Goal: Information Seeking & Learning: Check status

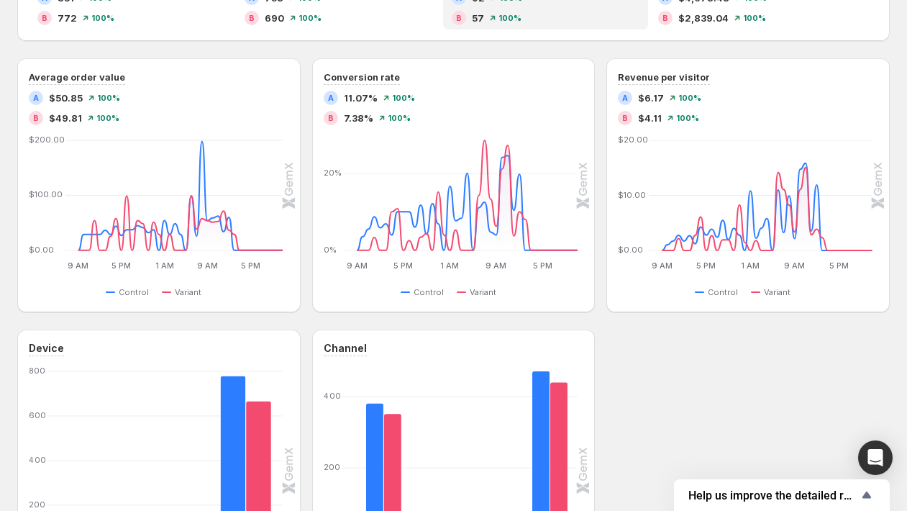
scroll to position [393, 0]
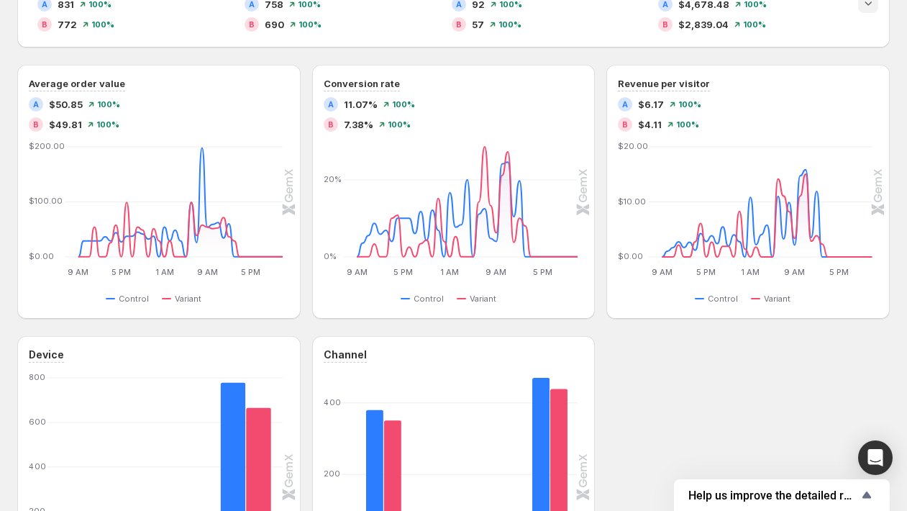
click at [875, 3] on icon "Expand chart" at bounding box center [868, 3] width 14 height 14
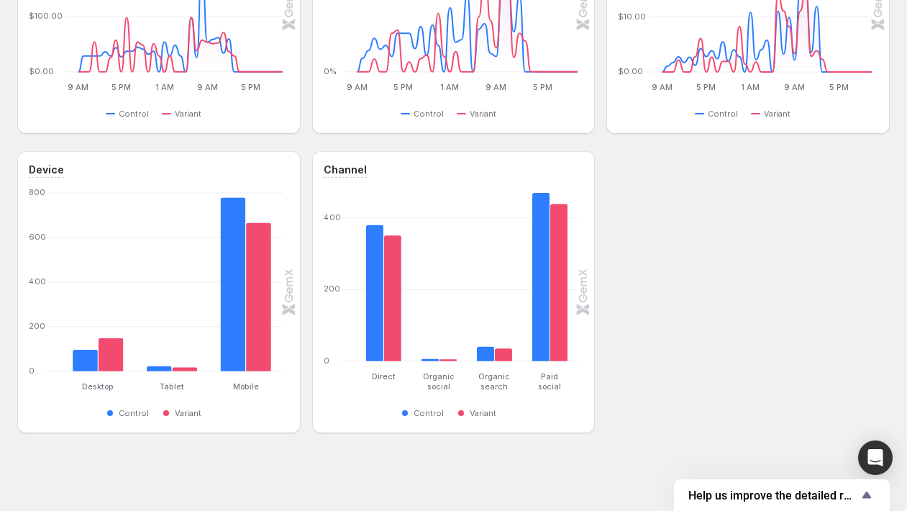
scroll to position [0, 0]
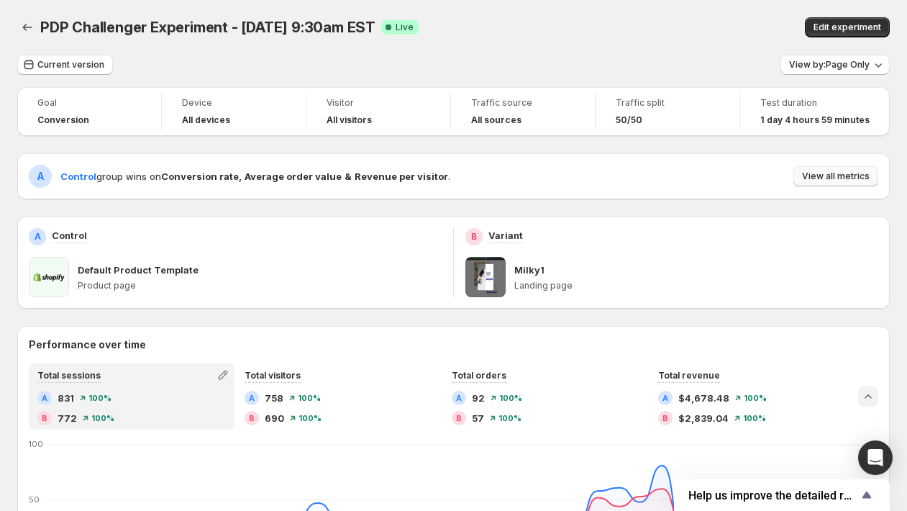
click at [834, 167] on button "View all metrics" at bounding box center [835, 176] width 85 height 20
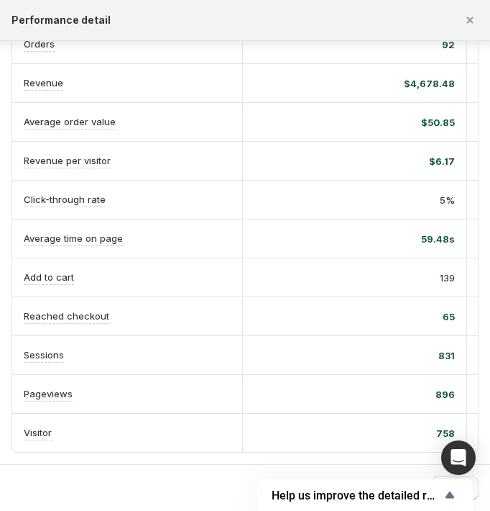
scroll to position [115, 0]
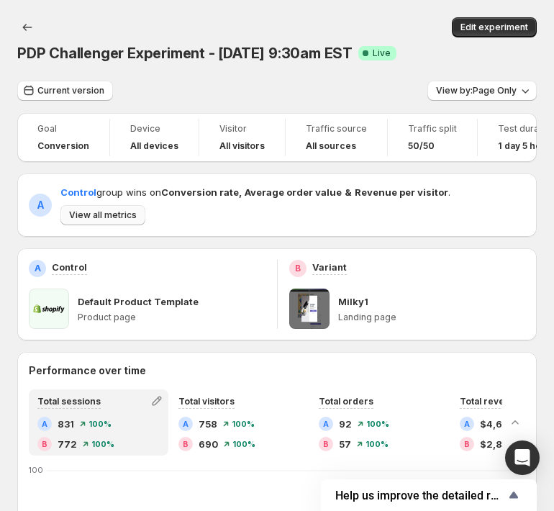
click at [137, 209] on span "View all metrics" at bounding box center [103, 215] width 68 height 12
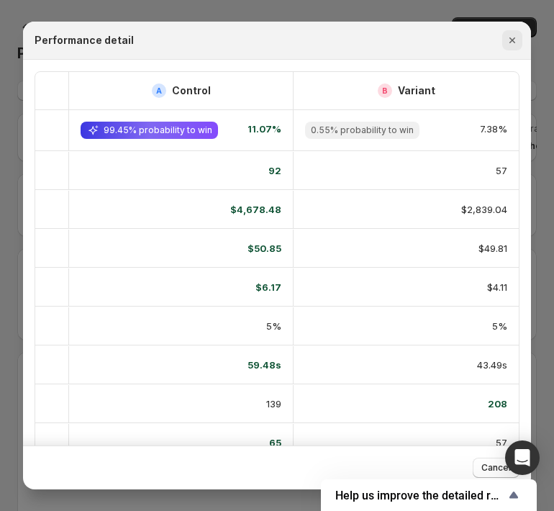
click at [514, 35] on icon "Close" at bounding box center [512, 40] width 14 height 14
